Goal: Register for event/course

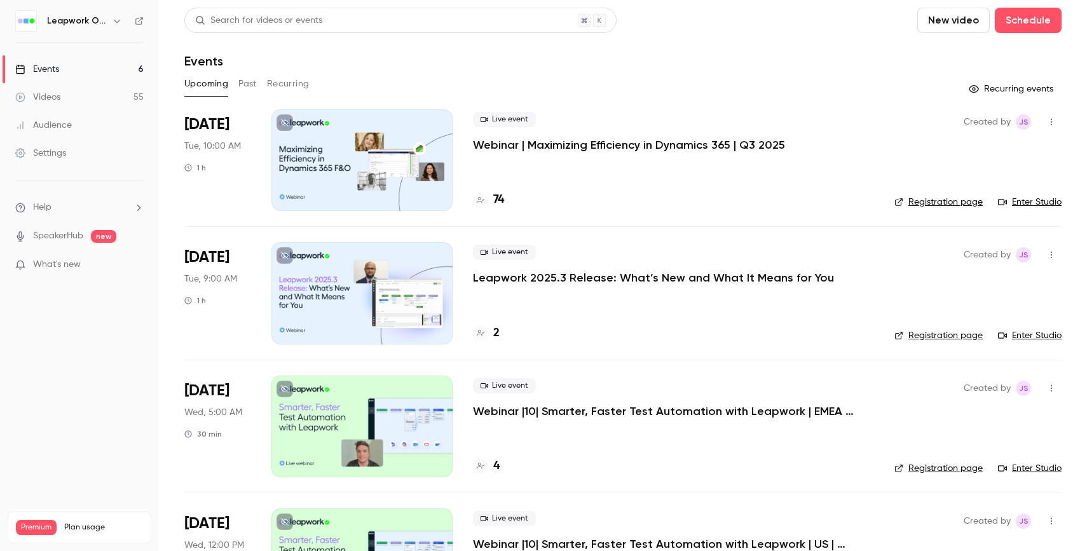
click at [496, 157] on div "Live event Webinar | Maximizing Efficiency in Dynamics 365 | Q3 2025 74" at bounding box center [673, 160] width 401 height 102
click at [508, 140] on p "Webinar | Maximizing Efficiency in Dynamics 365 | Q3 2025" at bounding box center [629, 144] width 312 height 15
